Goal: Check status: Check status

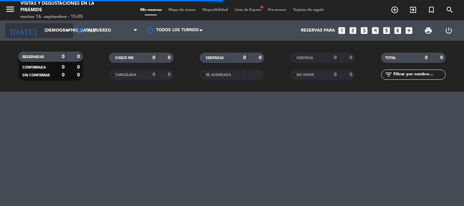
click at [61, 31] on input "[DEMOGRAPHIC_DATA] [DATE]" at bounding box center [69, 31] width 57 height 12
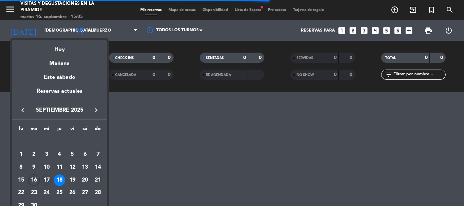
click at [47, 182] on div "17" at bounding box center [47, 181] width 12 height 12
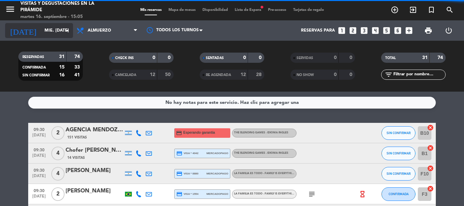
click at [67, 29] on icon "arrow_drop_down" at bounding box center [67, 31] width 8 height 8
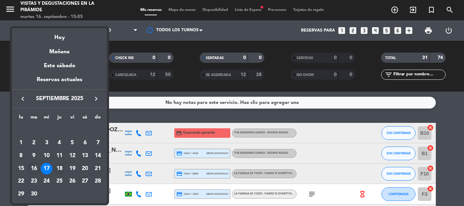
click at [60, 168] on div "18" at bounding box center [60, 169] width 12 height 12
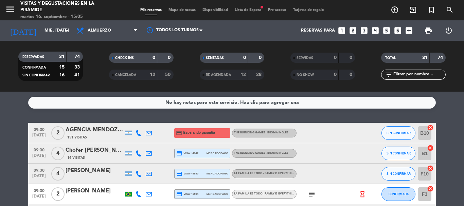
type input "[DEMOGRAPHIC_DATA] [DATE]"
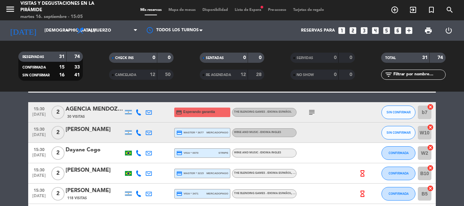
scroll to position [461, 0]
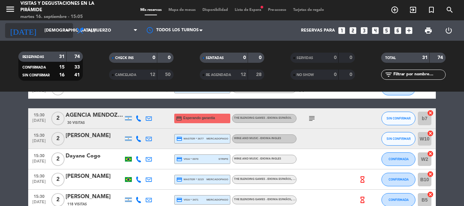
click at [60, 32] on input "[DEMOGRAPHIC_DATA] [DATE]" at bounding box center [69, 31] width 57 height 12
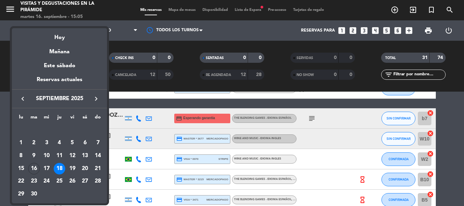
click at [61, 164] on div "18" at bounding box center [60, 169] width 12 height 12
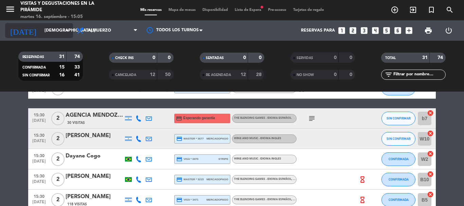
click at [64, 35] on input "[DEMOGRAPHIC_DATA] [DATE]" at bounding box center [69, 31] width 57 height 12
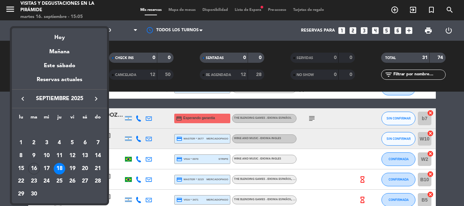
click at [62, 168] on div "18" at bounding box center [60, 169] width 12 height 12
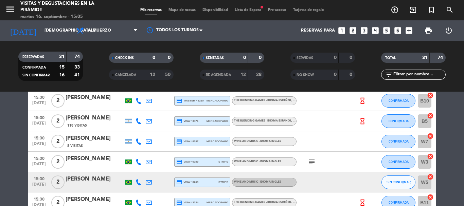
scroll to position [529, 0]
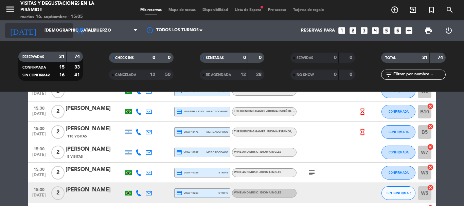
click at [66, 31] on icon "arrow_drop_down" at bounding box center [67, 31] width 8 height 8
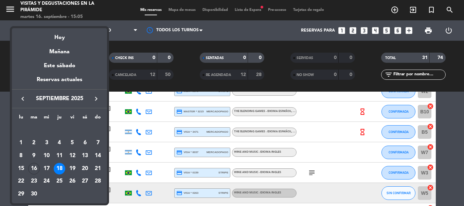
click at [62, 163] on td "18" at bounding box center [59, 169] width 13 height 13
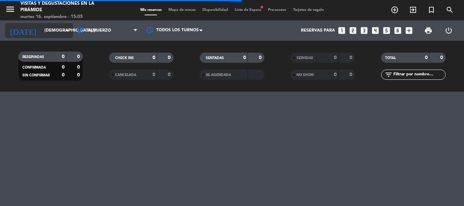
click at [68, 30] on icon "arrow_drop_down" at bounding box center [67, 31] width 8 height 8
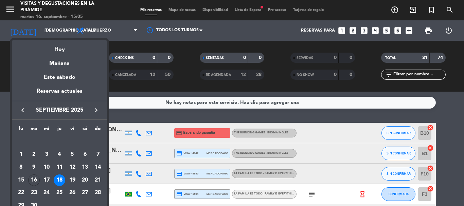
click at [58, 179] on div "18" at bounding box center [60, 181] width 12 height 12
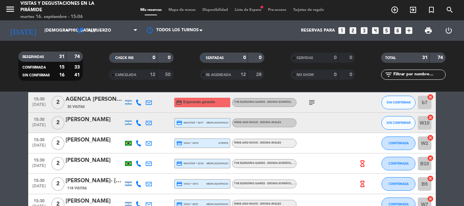
scroll to position [476, 0]
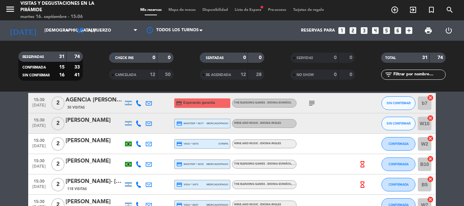
click at [71, 121] on div "[PERSON_NAME]" at bounding box center [95, 120] width 58 height 9
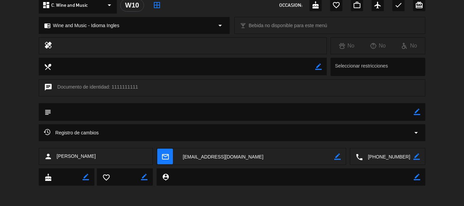
scroll to position [0, 0]
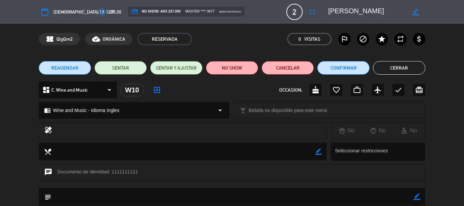
drag, startPoint x: 389, startPoint y: 71, endPoint x: 384, endPoint y: 74, distance: 5.9
click at [387, 72] on button "Cerrar" at bounding box center [399, 68] width 52 height 14
